Goal: Navigation & Orientation: Find specific page/section

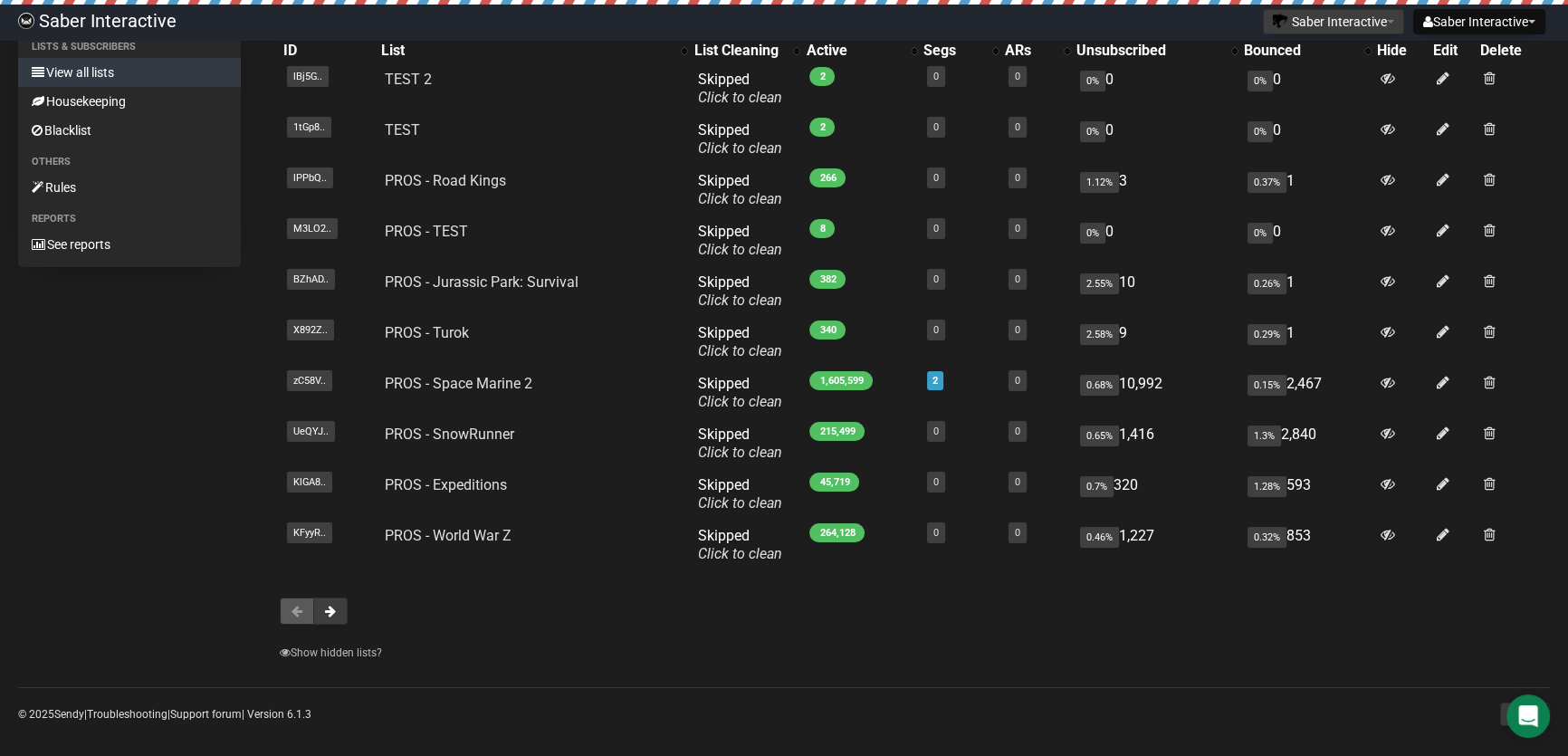
scroll to position [181, 0]
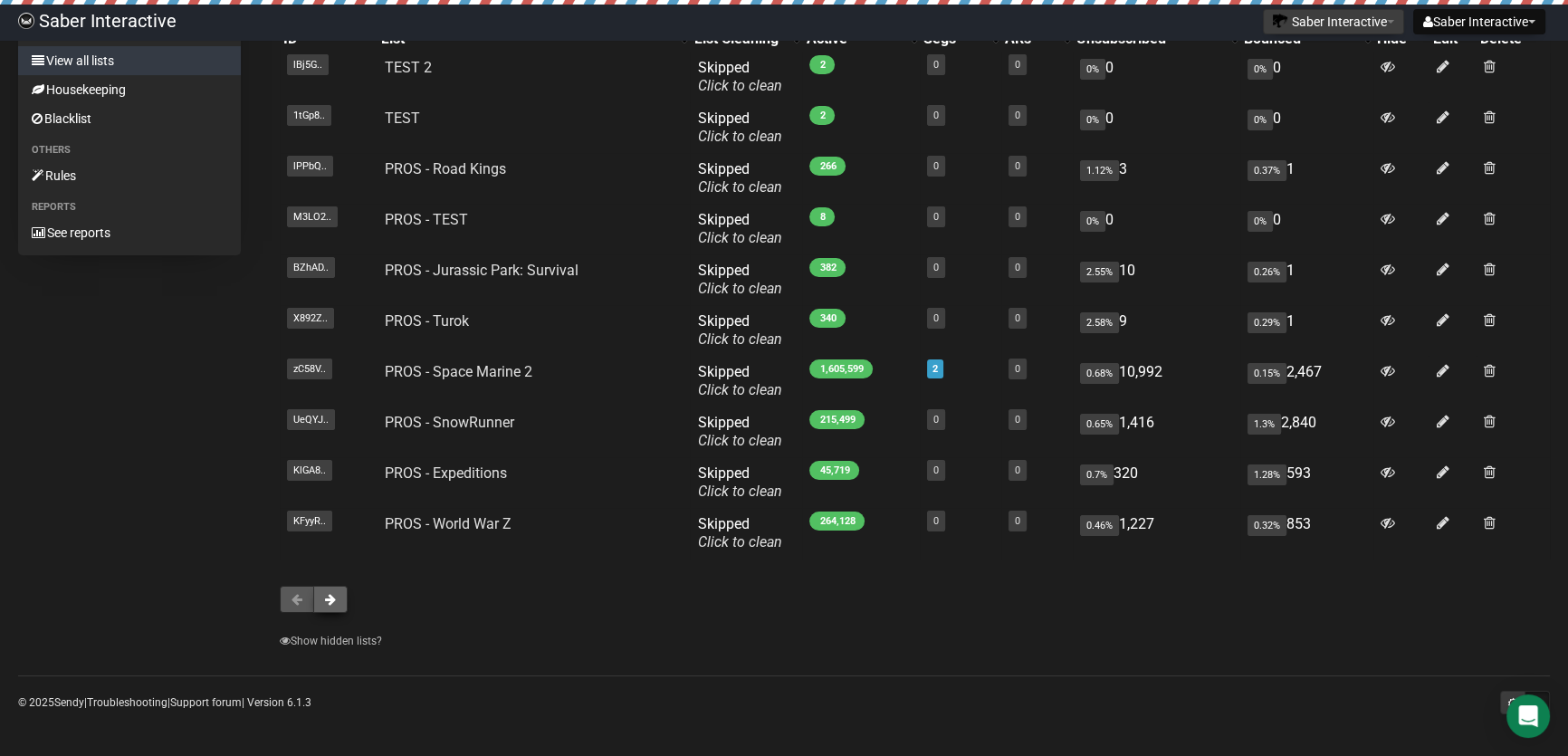
click at [324, 598] on button at bounding box center [331, 600] width 35 height 27
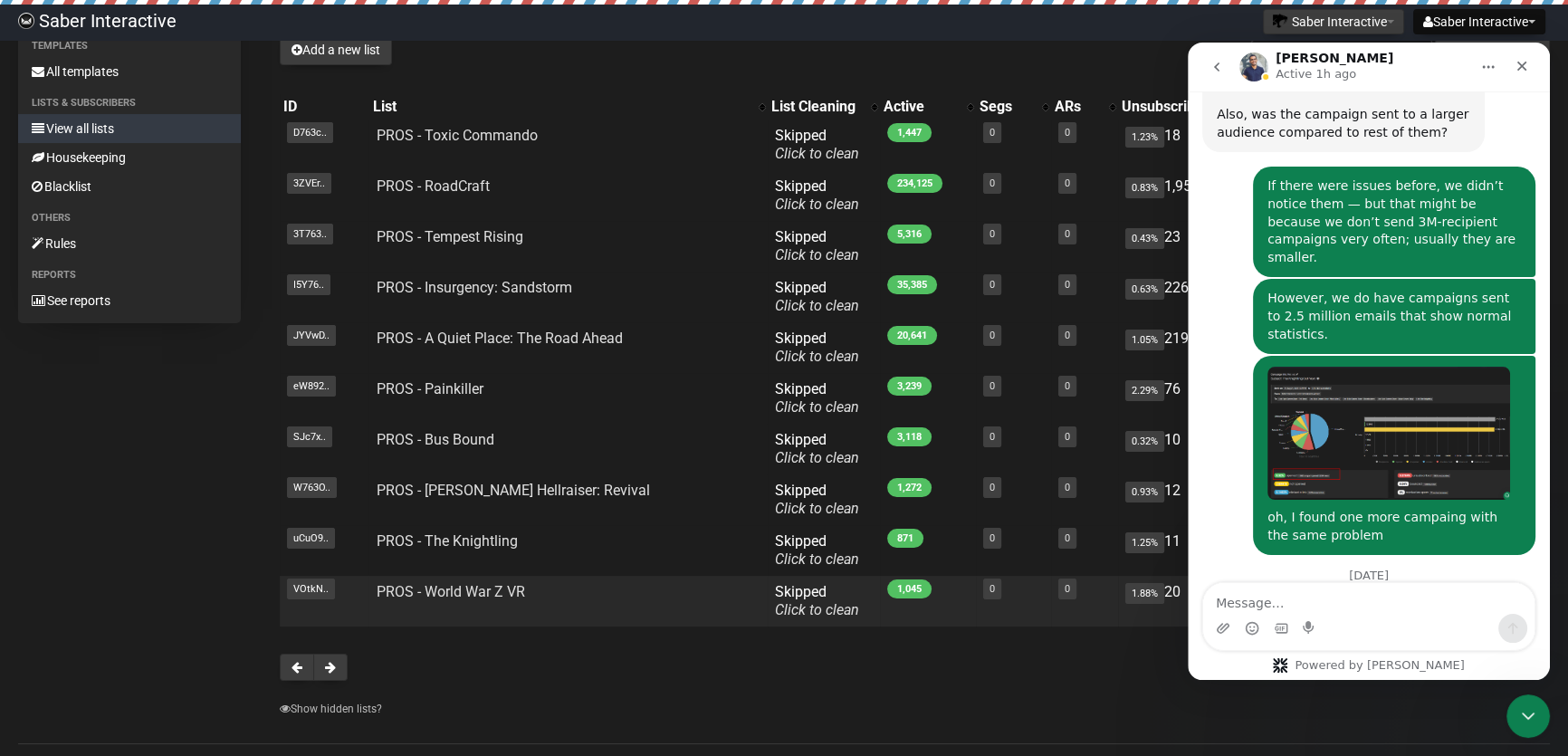
scroll to position [164, 0]
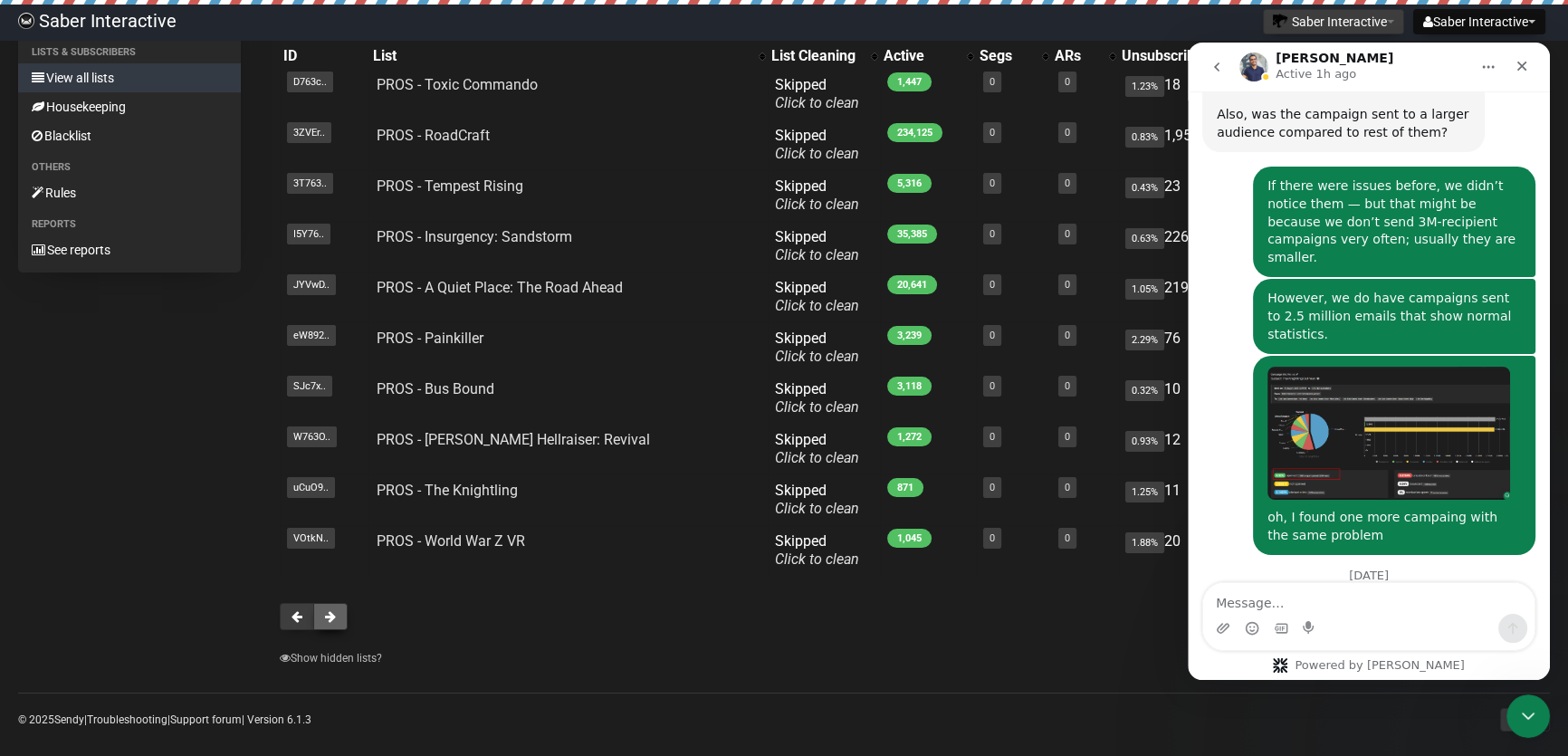
click at [322, 612] on button at bounding box center [331, 617] width 35 height 27
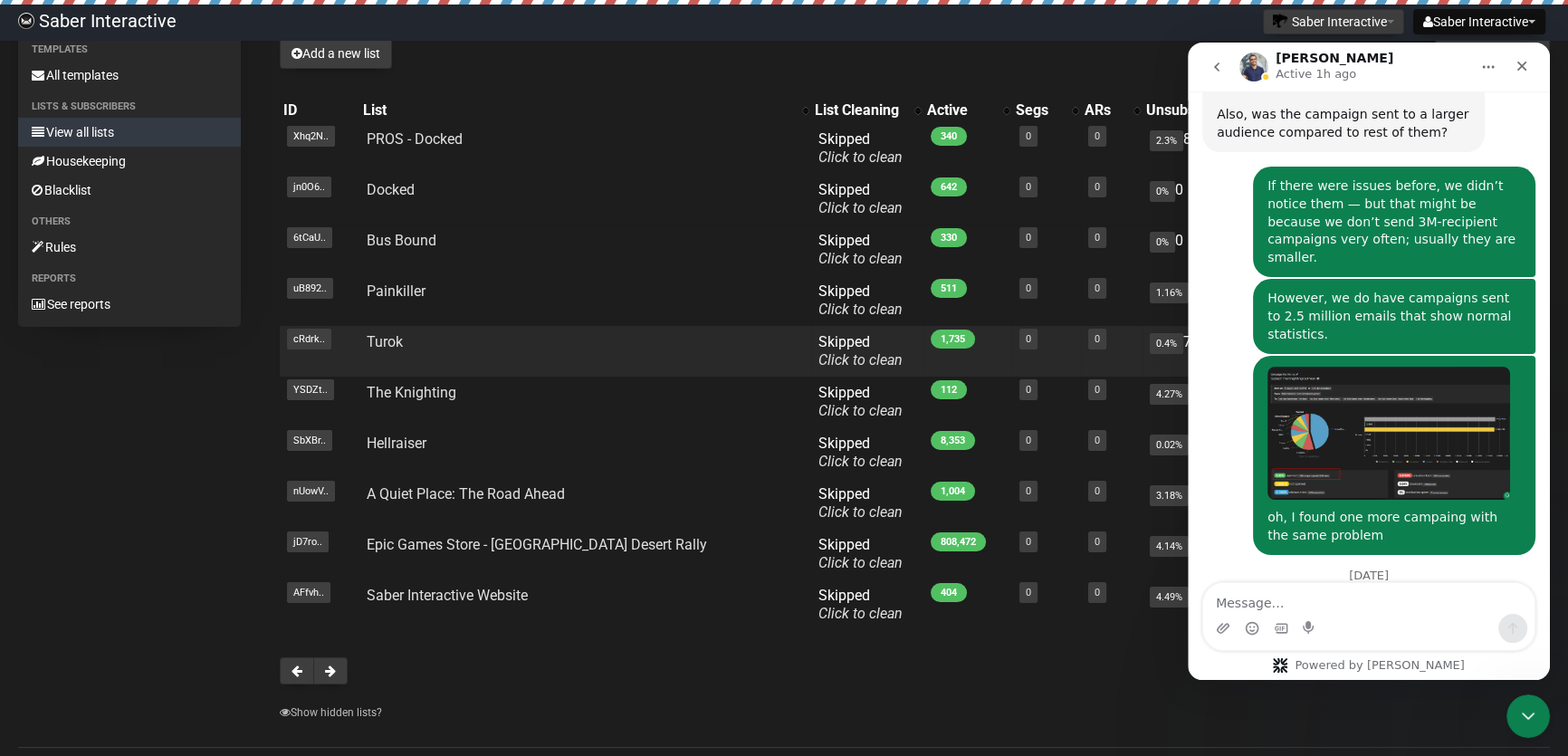
scroll to position [181, 0]
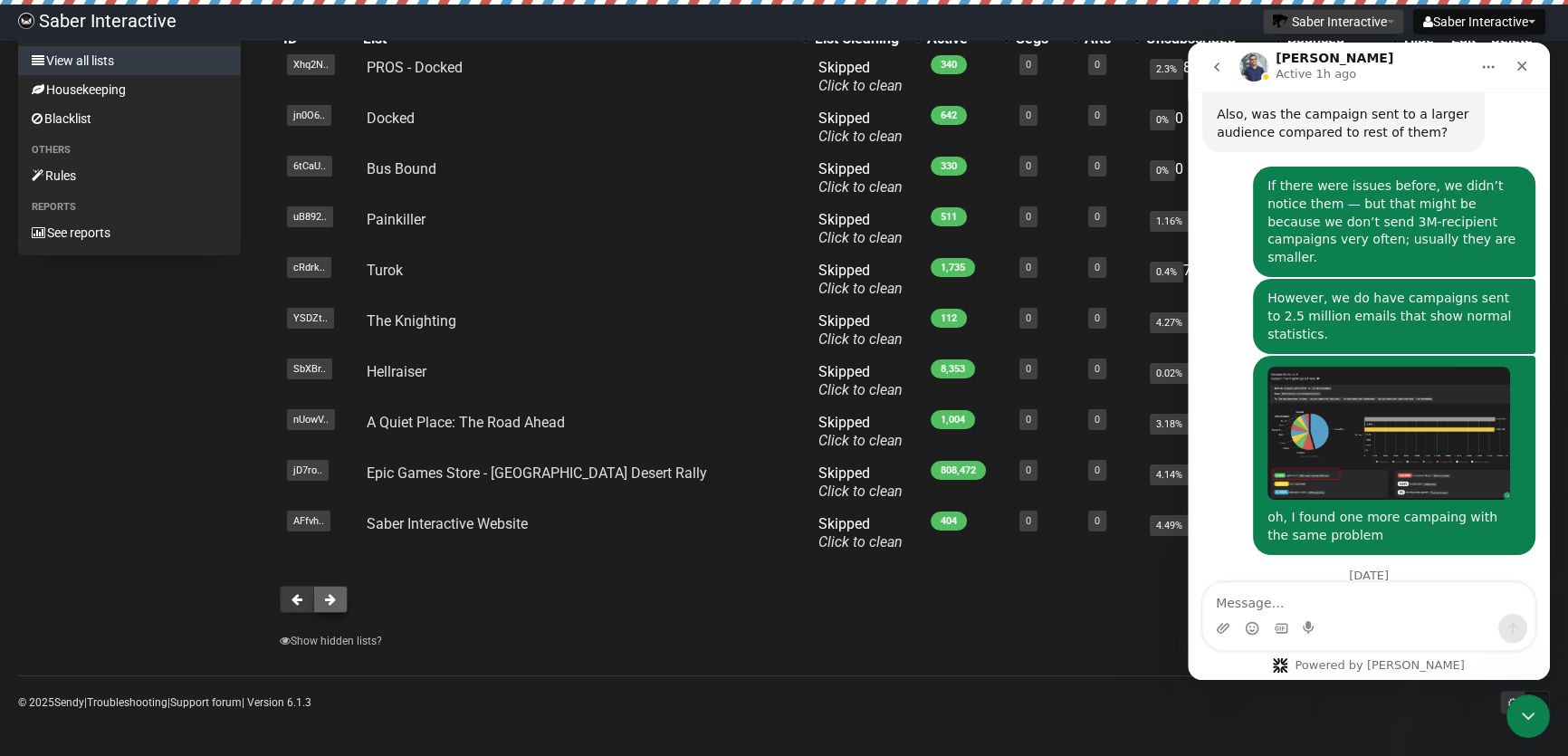
click at [335, 606] on button at bounding box center [331, 600] width 35 height 27
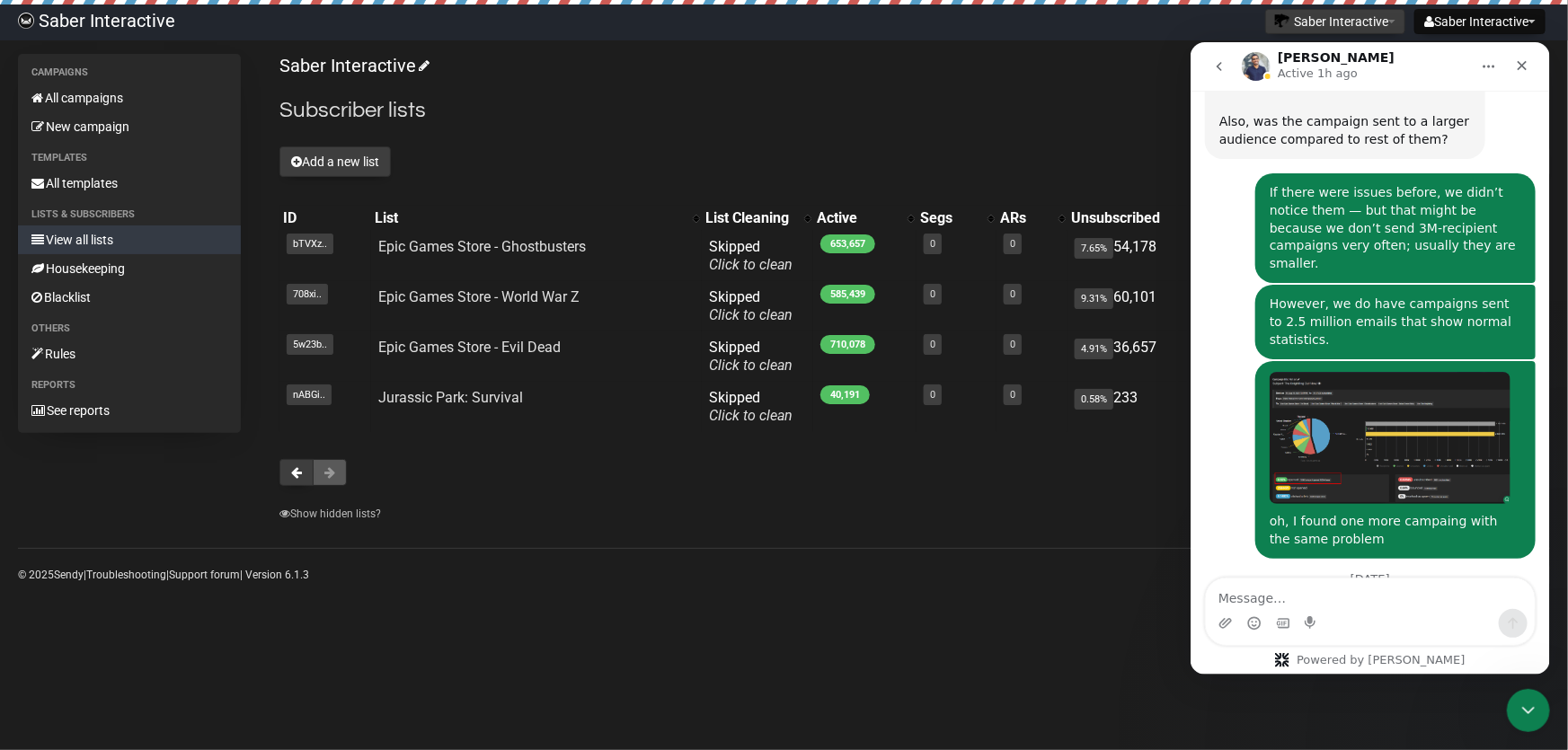
scroll to position [4760, 0]
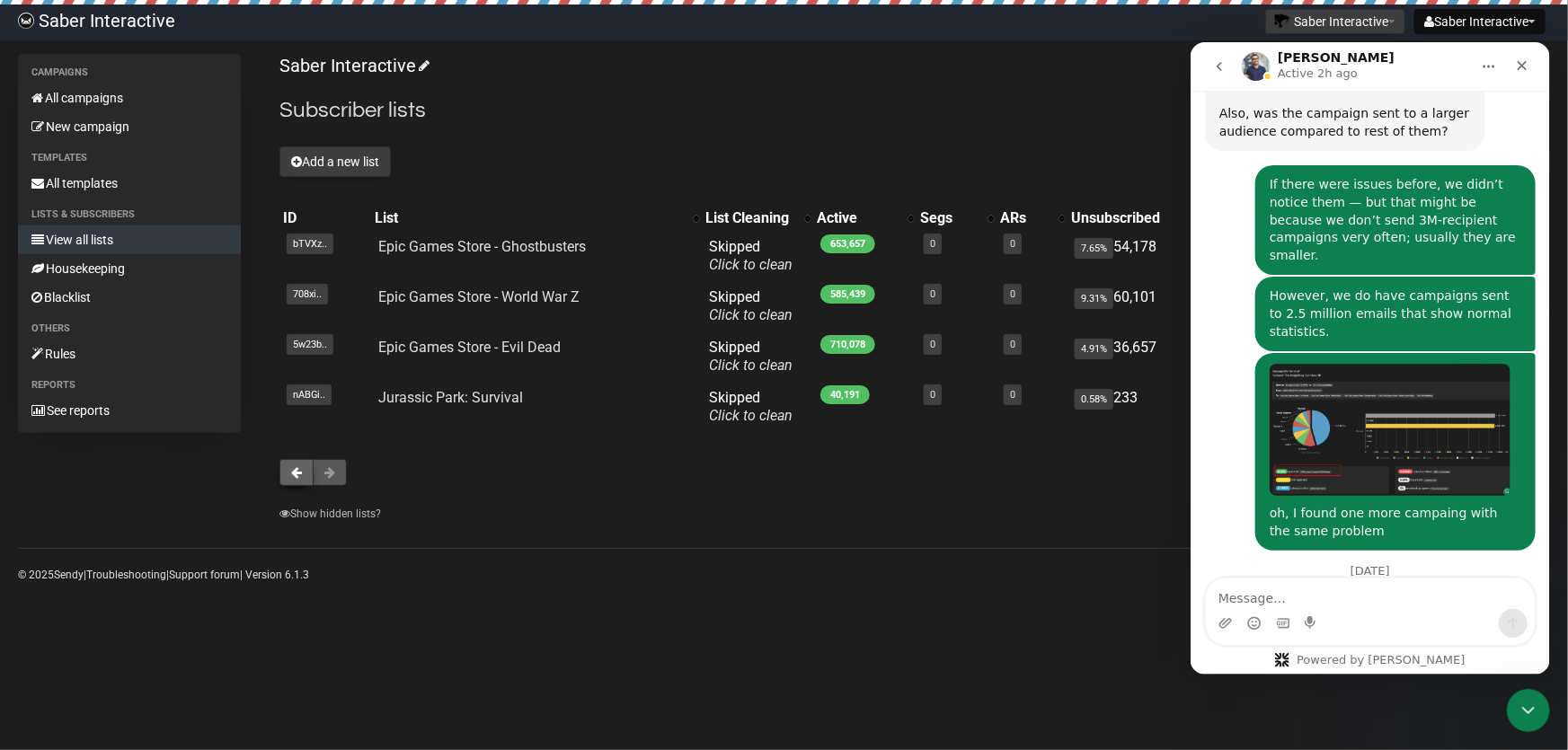
click at [289, 471] on button at bounding box center [297, 472] width 34 height 27
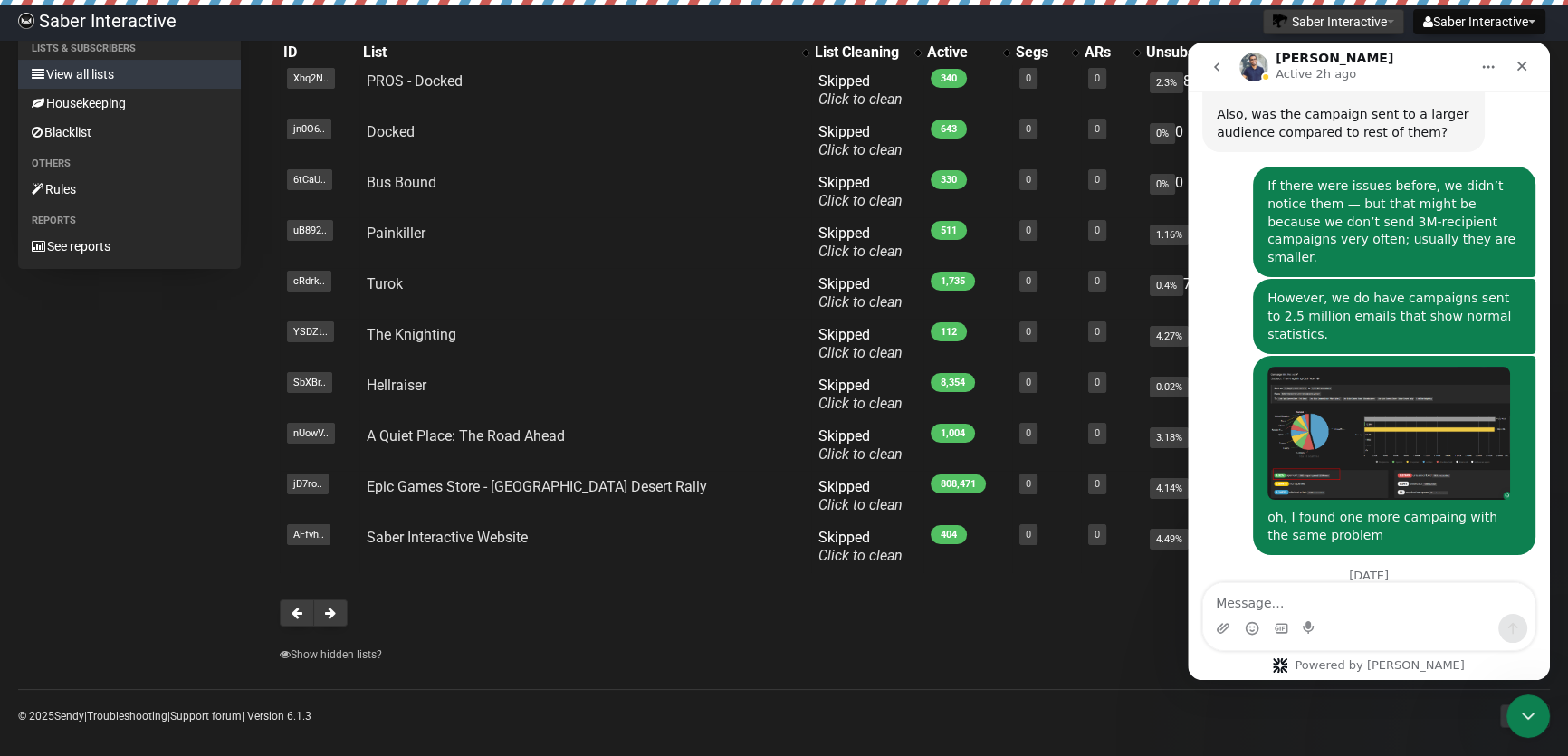
scroll to position [181, 0]
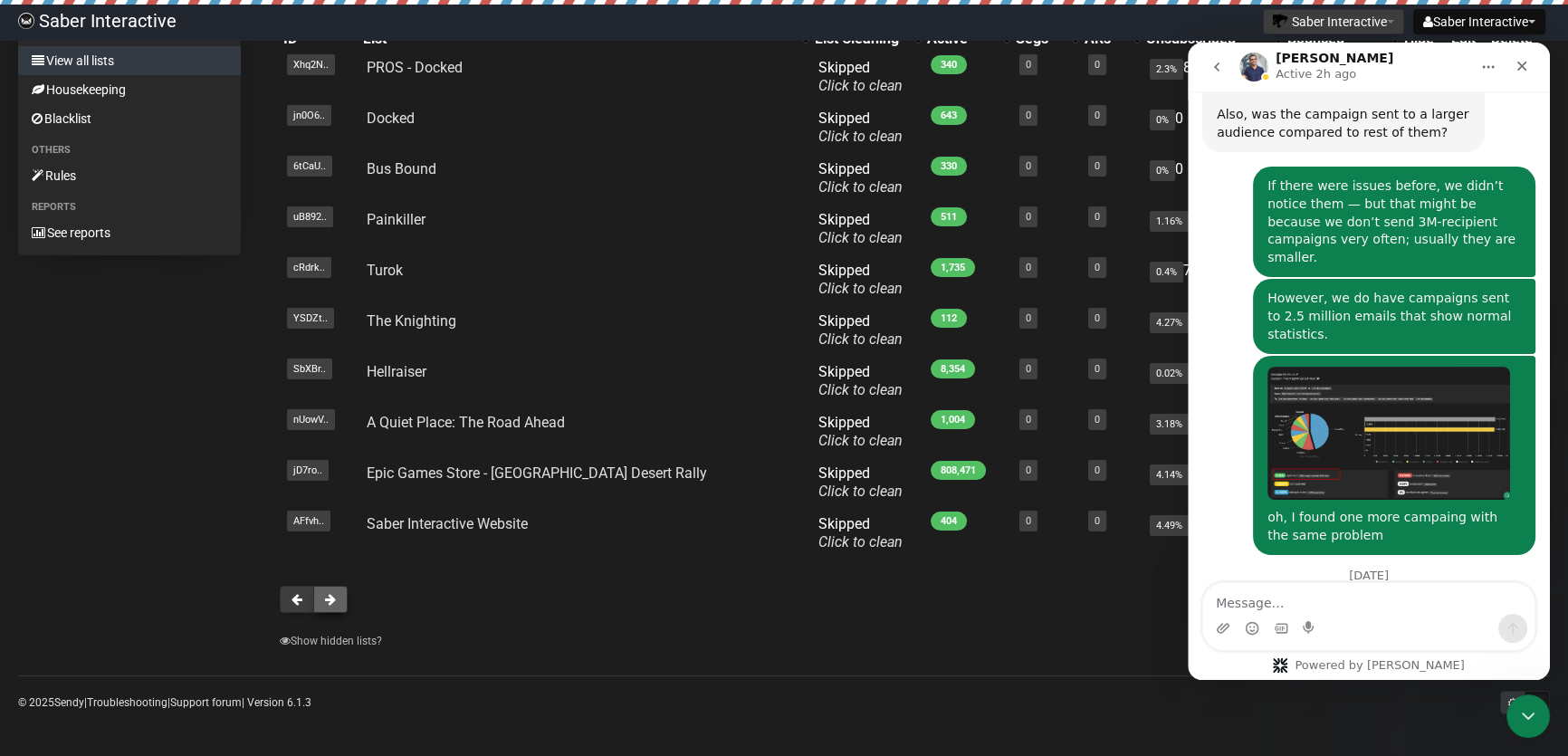
click at [335, 604] on button at bounding box center [331, 600] width 35 height 27
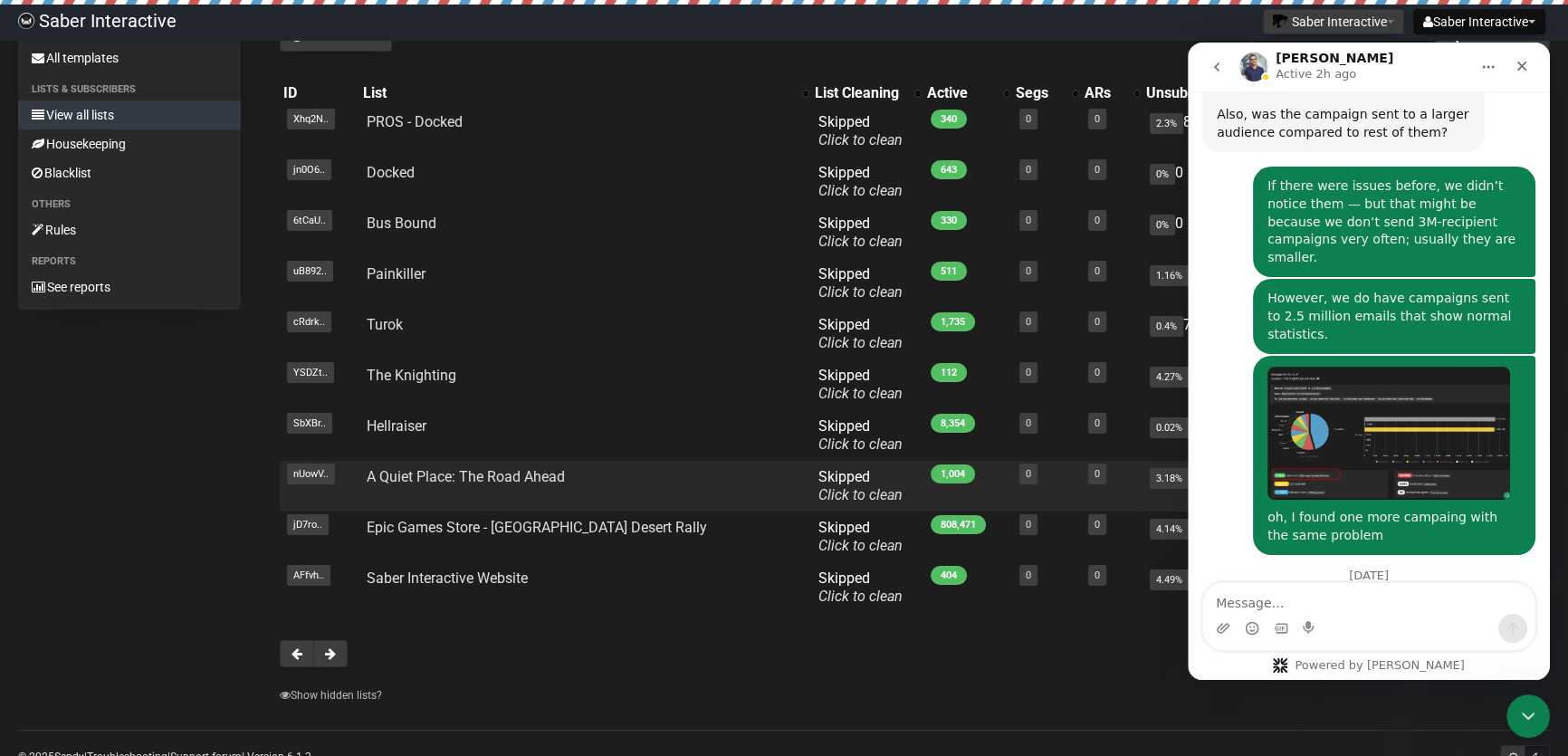
scroll to position [100, 0]
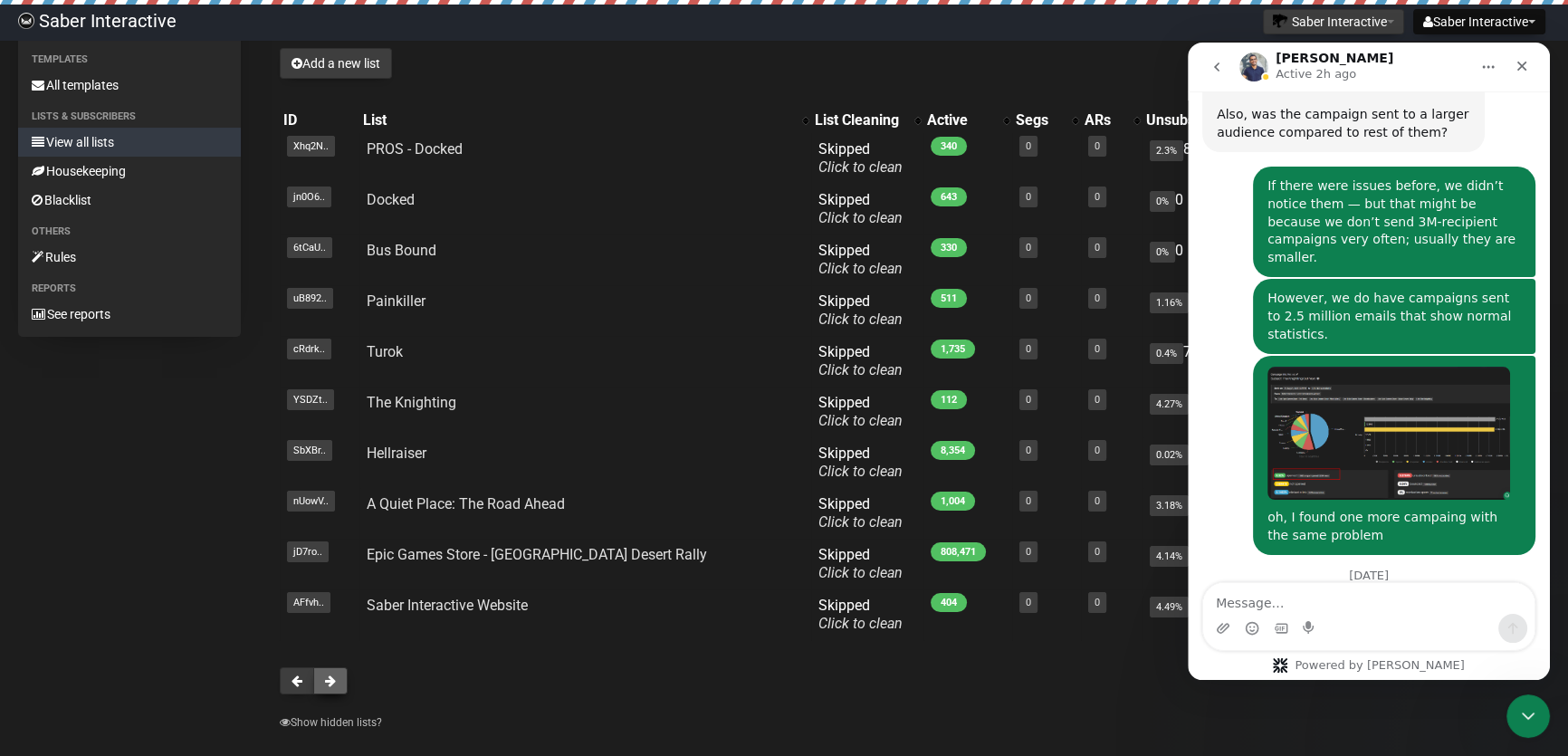
click at [338, 684] on button at bounding box center [331, 681] width 35 height 27
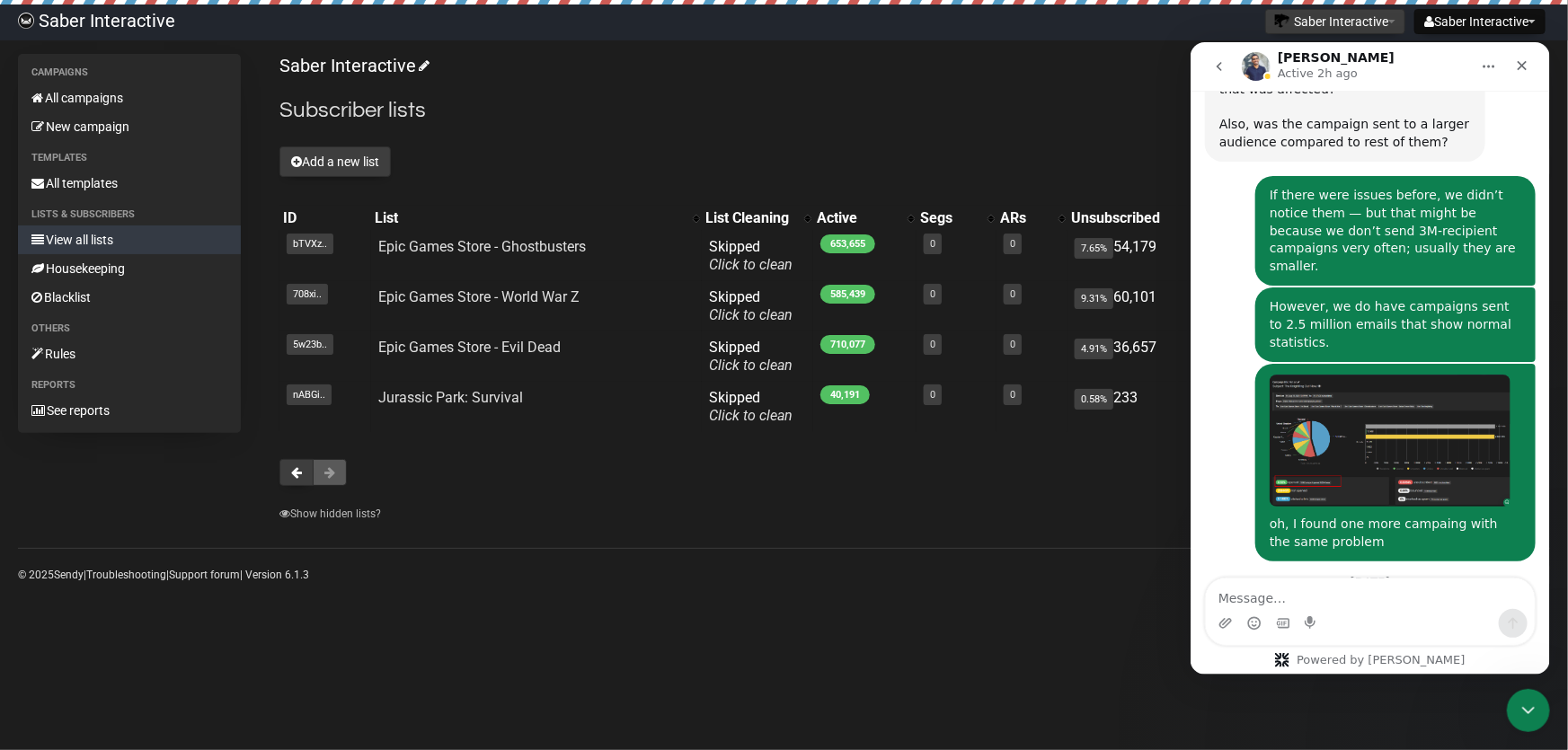
scroll to position [4760, 0]
